Goal: Transaction & Acquisition: Purchase product/service

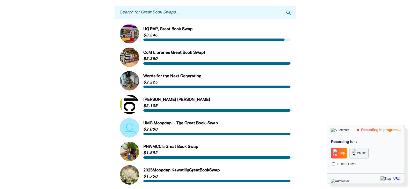
scroll to position [103, 0]
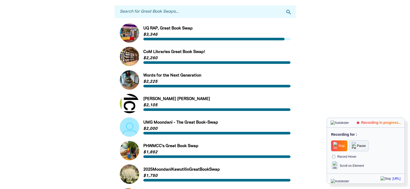
click at [165, 78] on link "Link to Words for the Next Generation" at bounding box center [205, 79] width 171 height 19
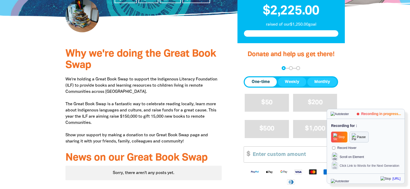
scroll to position [155, 0]
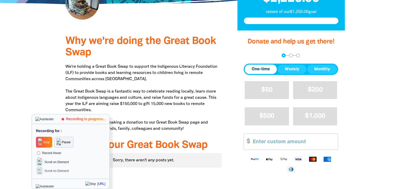
drag, startPoint x: 365, startPoint y: 118, endPoint x: 74, endPoint y: 126, distance: 291.1
click at [74, 124] on div "Recording in progress..." at bounding box center [71, 119] width 78 height 10
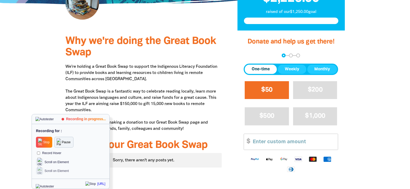
click at [273, 86] on button "$50" at bounding box center [267, 90] width 44 height 18
select select "IN"
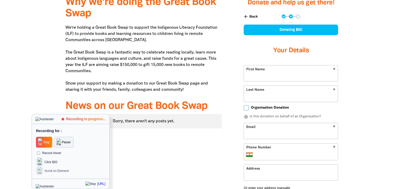
scroll to position [207, 0]
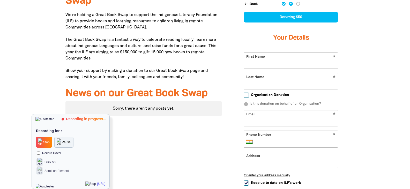
click at [272, 68] on input "First Name" at bounding box center [291, 61] width 94 height 16
type input "Test"
click at [265, 86] on input "Last Name" at bounding box center [291, 81] width 94 height 16
type input "Sharma"
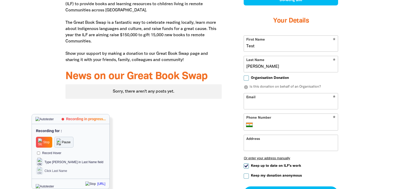
scroll to position [233, 0]
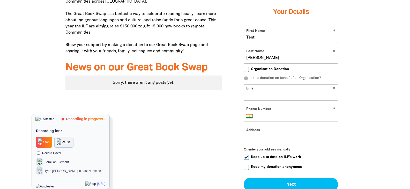
click at [270, 96] on input "Email" at bounding box center [291, 93] width 94 height 16
type input "Test@test.com"
click at [263, 117] on input "Phone Number" at bounding box center [295, 116] width 79 height 6
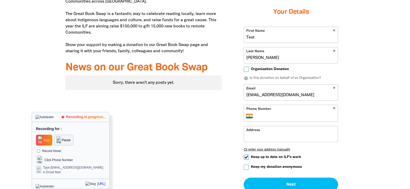
type input "11 1111 1111"
click at [270, 134] on input "Address" at bounding box center [291, 134] width 94 height 16
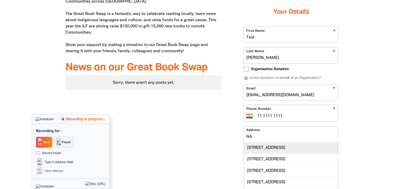
click at [280, 149] on div "169 Nackara Road, NACKARA SA 5440" at bounding box center [291, 147] width 94 height 11
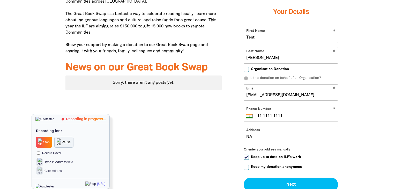
type input "169 Nackara Road, NACKARA SA 5440"
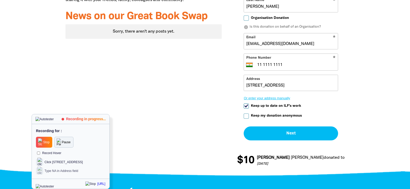
scroll to position [284, 0]
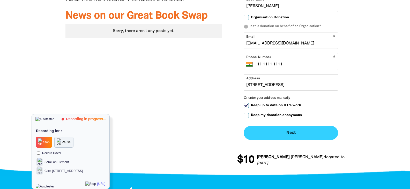
click at [283, 137] on button "Next chevron_right" at bounding box center [290, 133] width 94 height 14
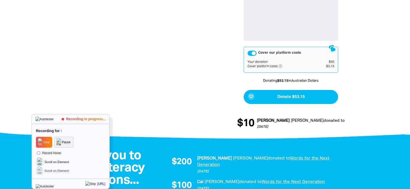
scroll to position [353, 0]
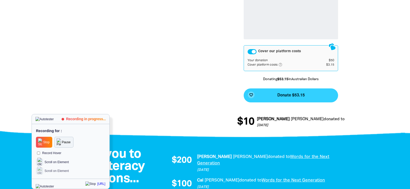
click at [291, 101] on button "favorite_border Donate $53.15" at bounding box center [290, 95] width 94 height 14
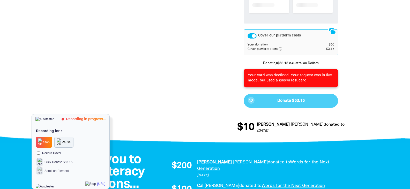
scroll to position [0, 0]
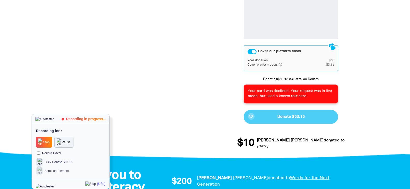
click at [49, 143] on span "Stop" at bounding box center [46, 142] width 6 height 4
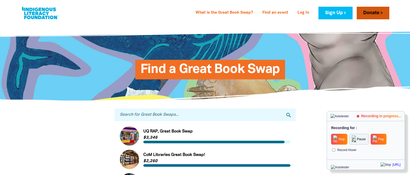
click at [372, 13] on link "Donate" at bounding box center [372, 13] width 33 height 13
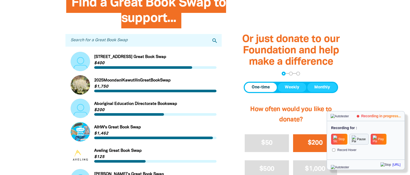
click at [315, 144] on span "$200" at bounding box center [315, 143] width 15 height 6
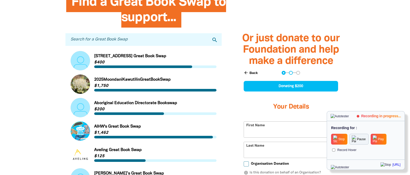
select select "IN"
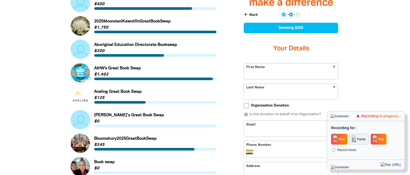
scroll to position [225, 0]
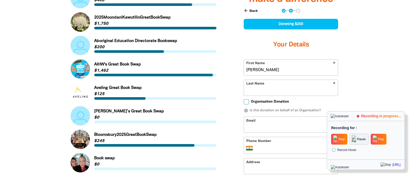
type input "[PERSON_NAME]"
type input "Doe"
type input "[PERSON_NAME][EMAIL_ADDRESS][PERSON_NAME][DOMAIN_NAME]"
type input "1234 567 890"
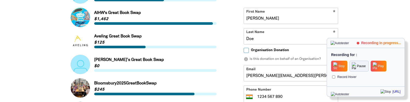
scroll to position [796, 0]
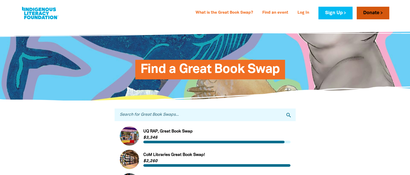
click at [372, 13] on link "Donate" at bounding box center [372, 13] width 33 height 13
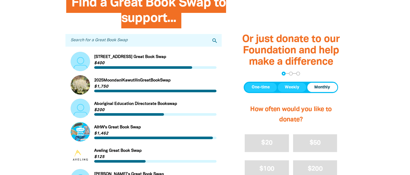
scroll to position [269, 0]
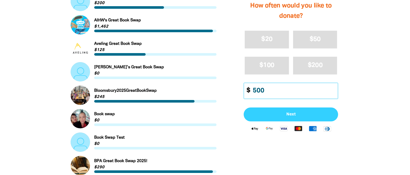
type input "500"
click at [291, 115] on span "Next" at bounding box center [290, 115] width 83 height 4
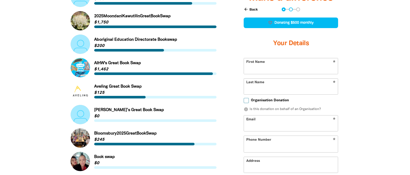
select select "IN"
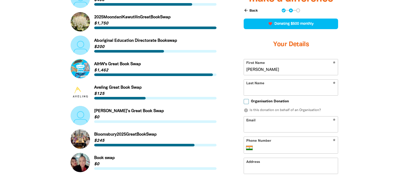
type input "[PERSON_NAME]"
type input "Doe"
type input "[PERSON_NAME][EMAIL_ADDRESS][PERSON_NAME][DOMAIN_NAME]"
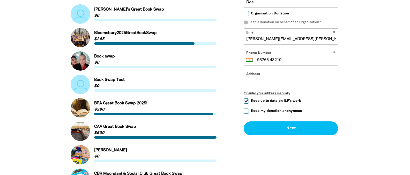
scroll to position [328, 0]
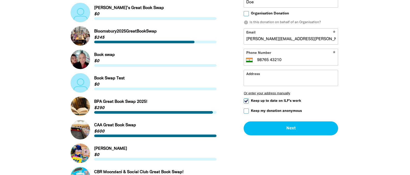
type input "98765 43210"
